Goal: Transaction & Acquisition: Purchase product/service

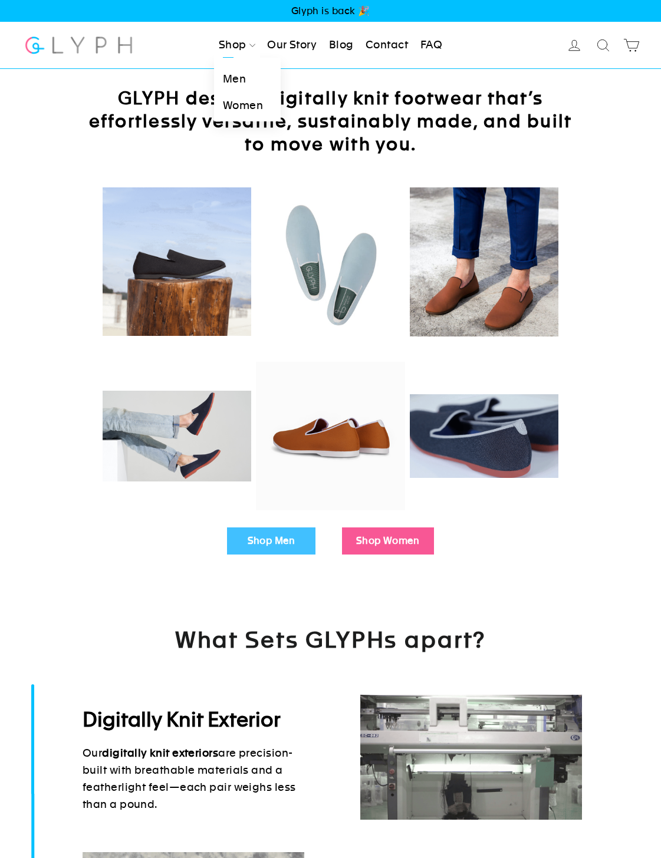
click at [241, 84] on link "Men" at bounding box center [247, 79] width 67 height 27
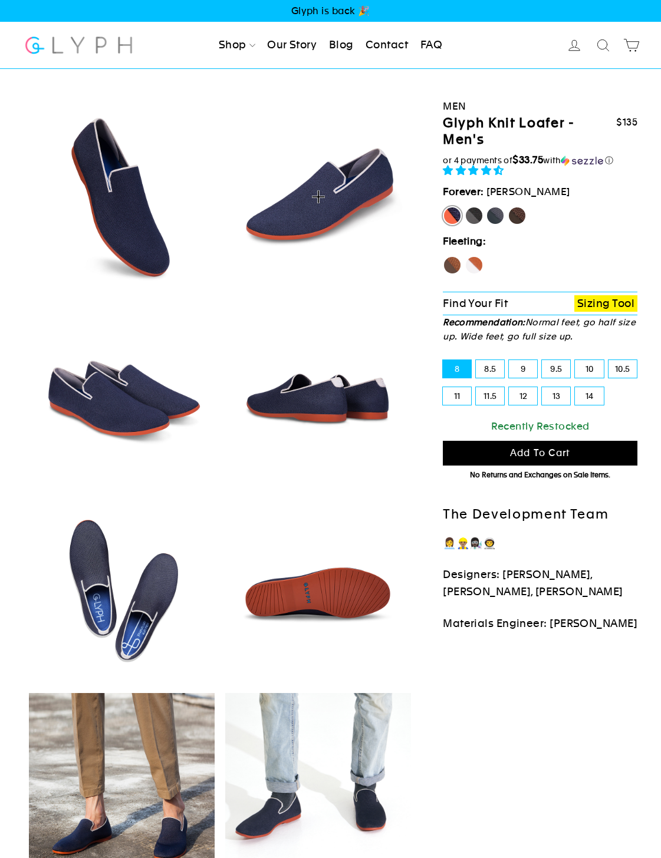
select select "highest-rating"
click at [475, 217] on label "Panther" at bounding box center [474, 215] width 19 height 19
click at [465, 207] on input "Panther" at bounding box center [465, 206] width 1 height 1
radio input "true"
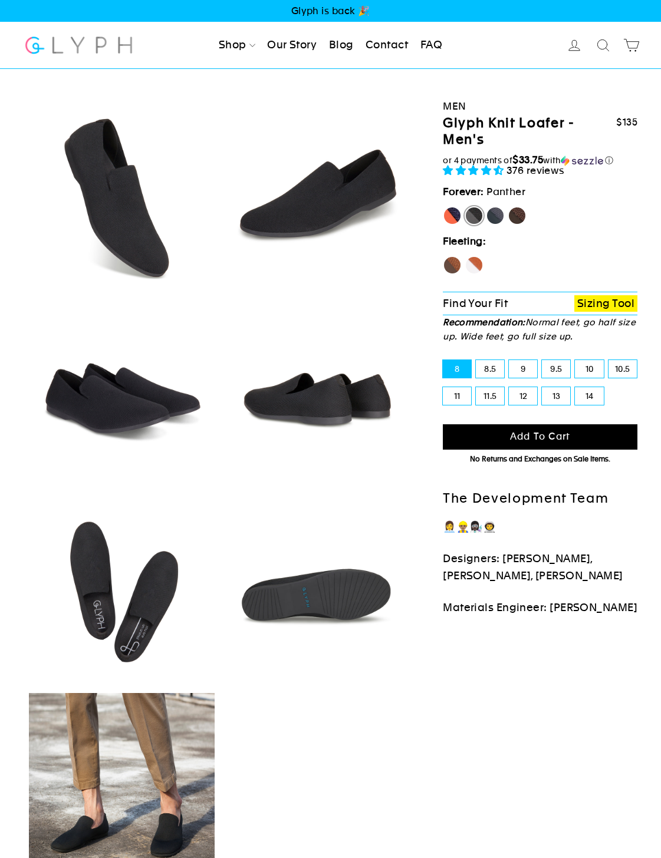
click at [501, 211] on label "Rhino" at bounding box center [495, 215] width 19 height 19
click at [486, 207] on input "Rhino" at bounding box center [486, 206] width 1 height 1
radio input "true"
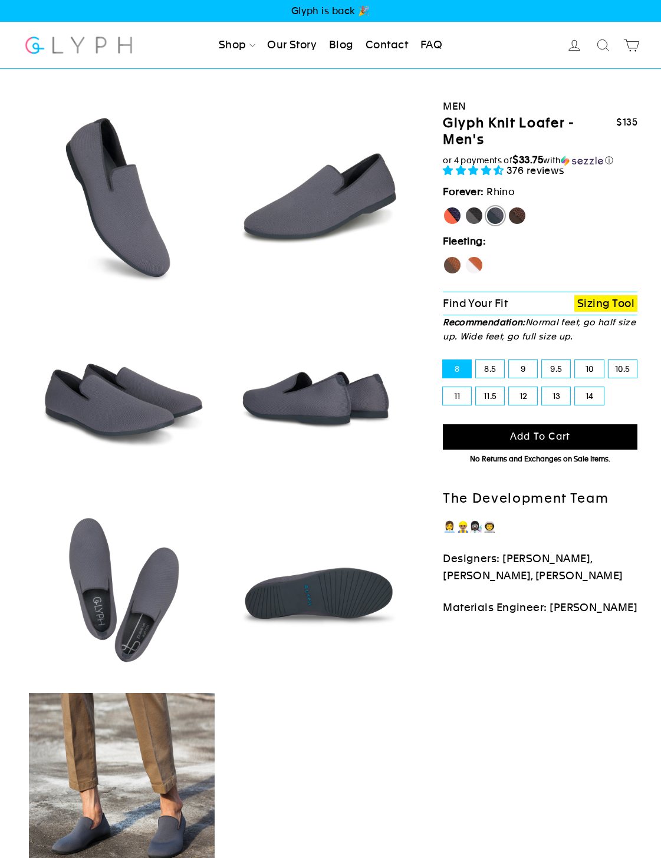
click at [524, 213] on label "Mustang" at bounding box center [517, 215] width 19 height 19
click at [508, 207] on input "Mustang" at bounding box center [508, 206] width 1 height 1
radio input "true"
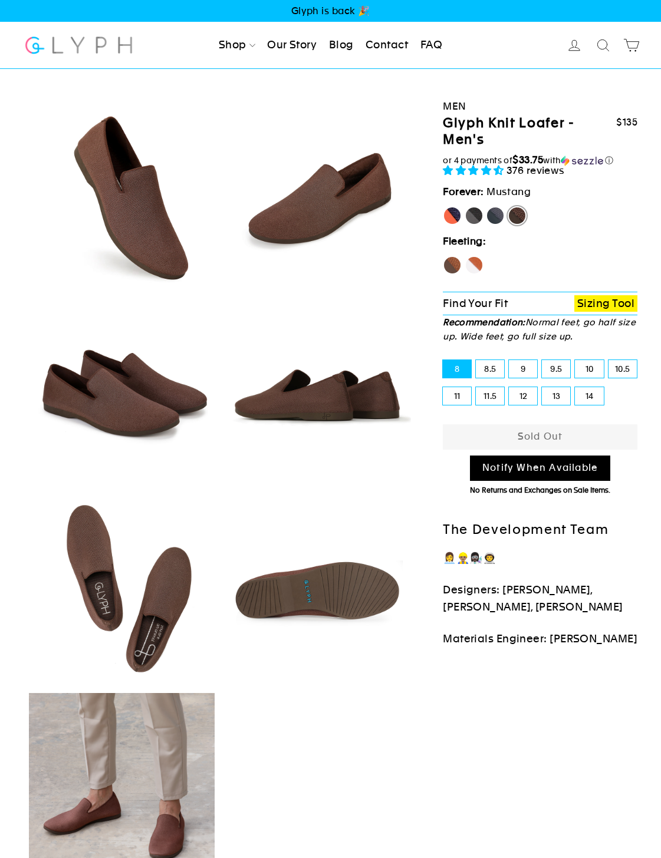
click at [450, 269] on label "Hawk" at bounding box center [452, 265] width 19 height 19
click at [443, 256] on input "Hawk" at bounding box center [443, 256] width 1 height 1
radio input "true"
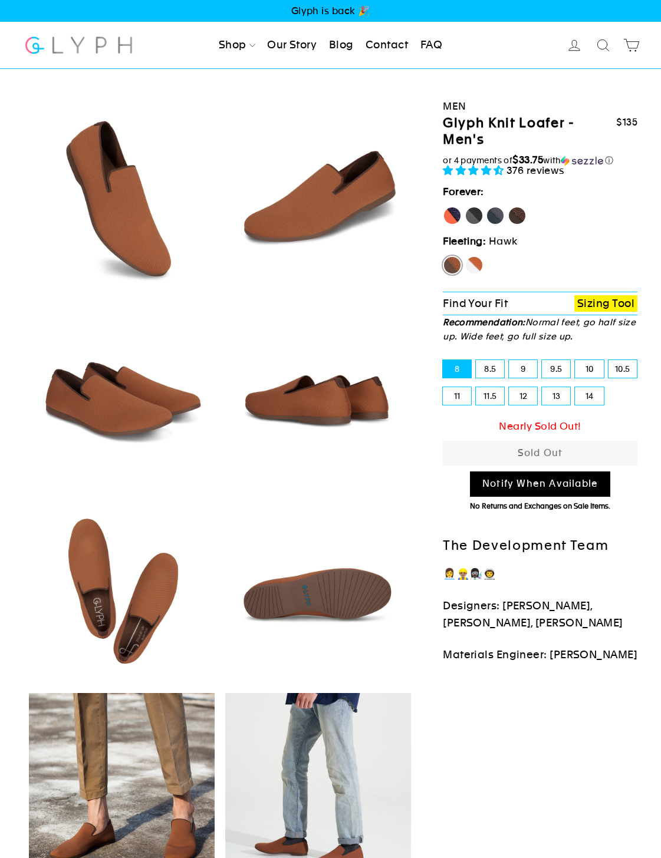
click at [476, 266] on label "Fox" at bounding box center [474, 265] width 19 height 19
click at [465, 256] on input "Fox" at bounding box center [465, 256] width 1 height 1
radio input "true"
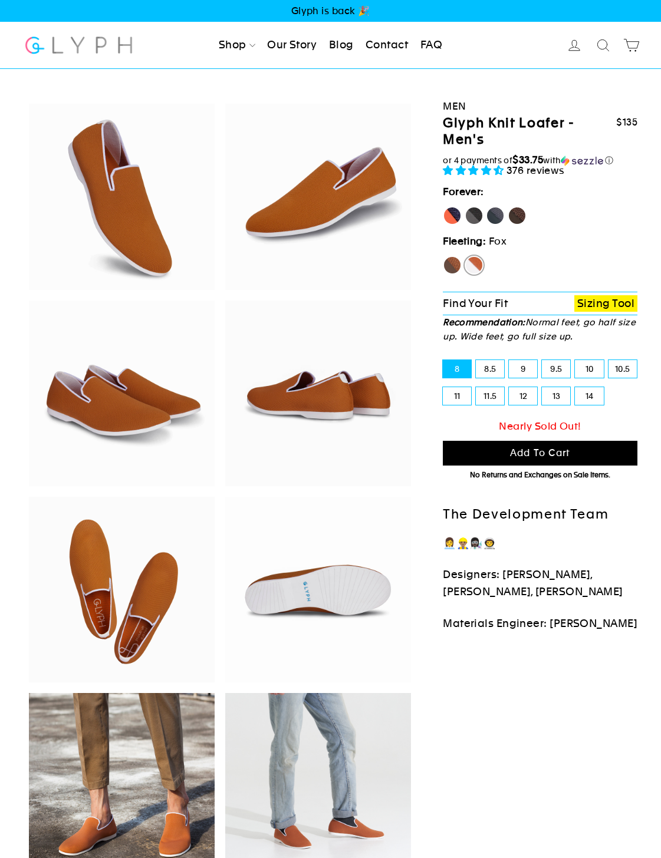
click at [472, 215] on label "Panther" at bounding box center [474, 215] width 19 height 19
click at [465, 207] on input "Panther" at bounding box center [465, 206] width 1 height 1
radio input "true"
